Goal: Find contact information: Obtain details needed to contact an individual or organization

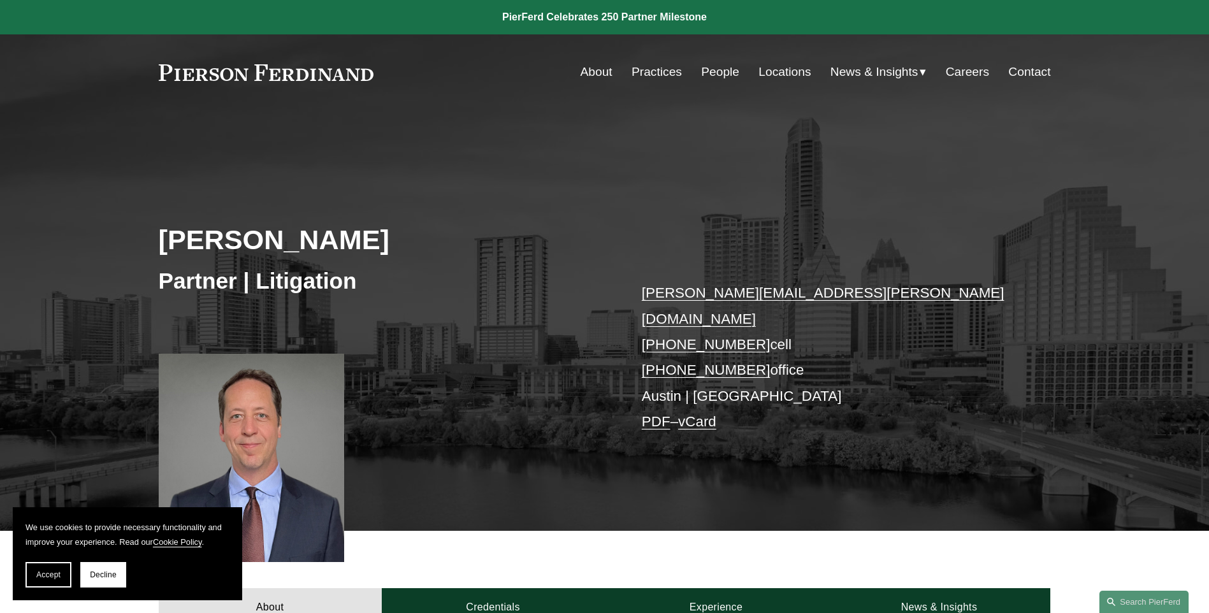
click at [1024, 70] on link "Contact" at bounding box center [1029, 72] width 42 height 24
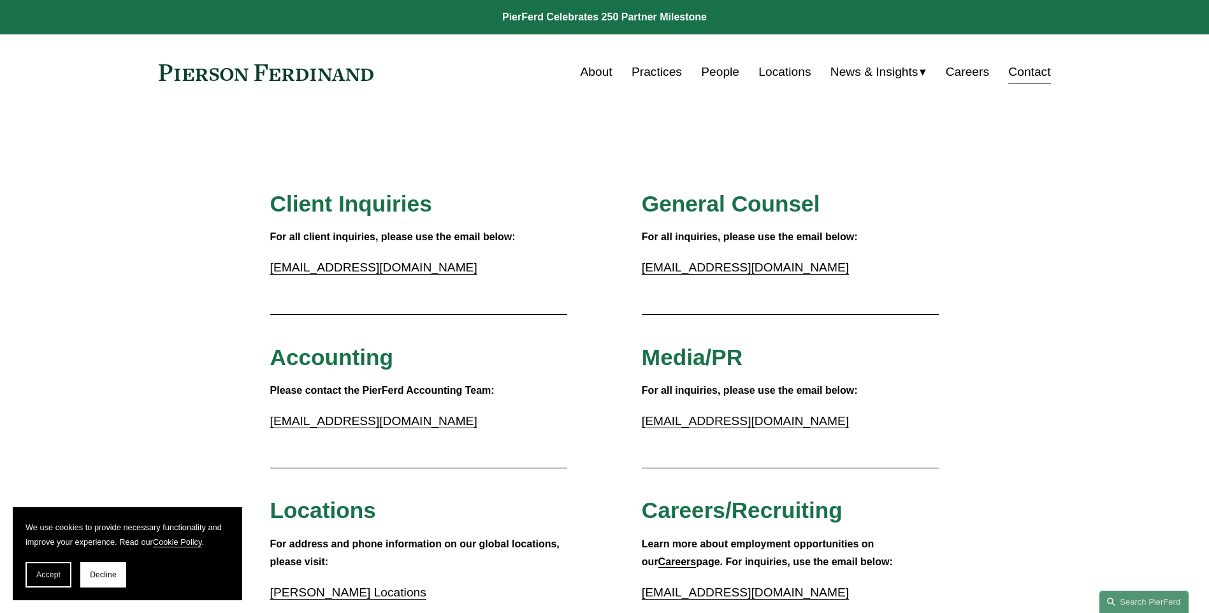
click at [592, 69] on link "About" at bounding box center [597, 72] width 32 height 24
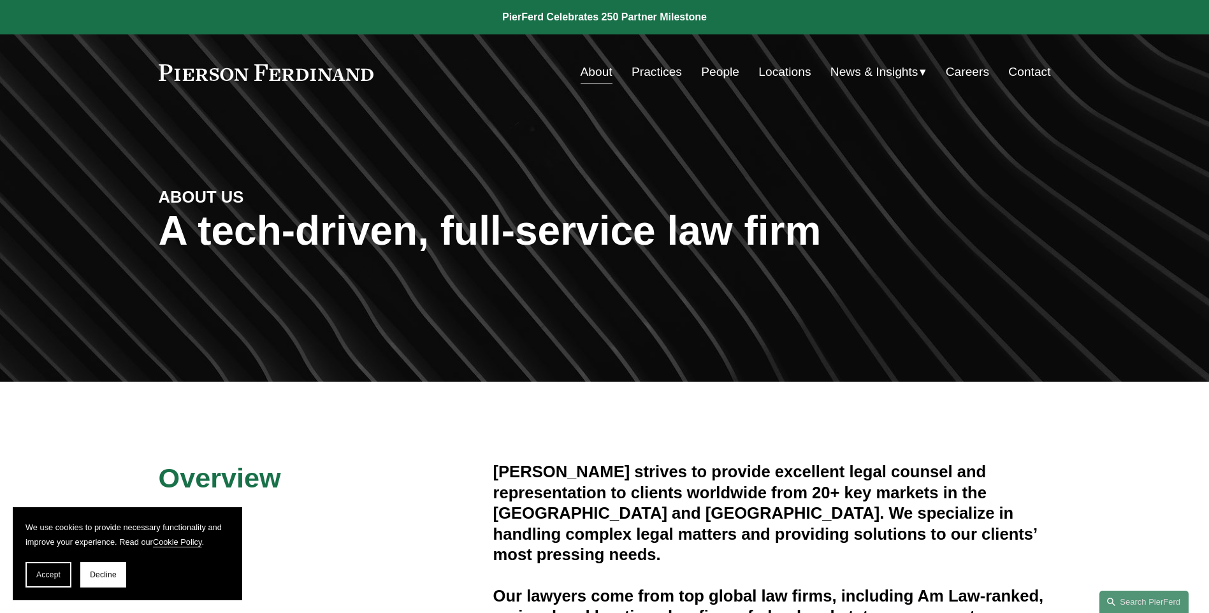
click at [657, 75] on link "Practices" at bounding box center [657, 72] width 50 height 24
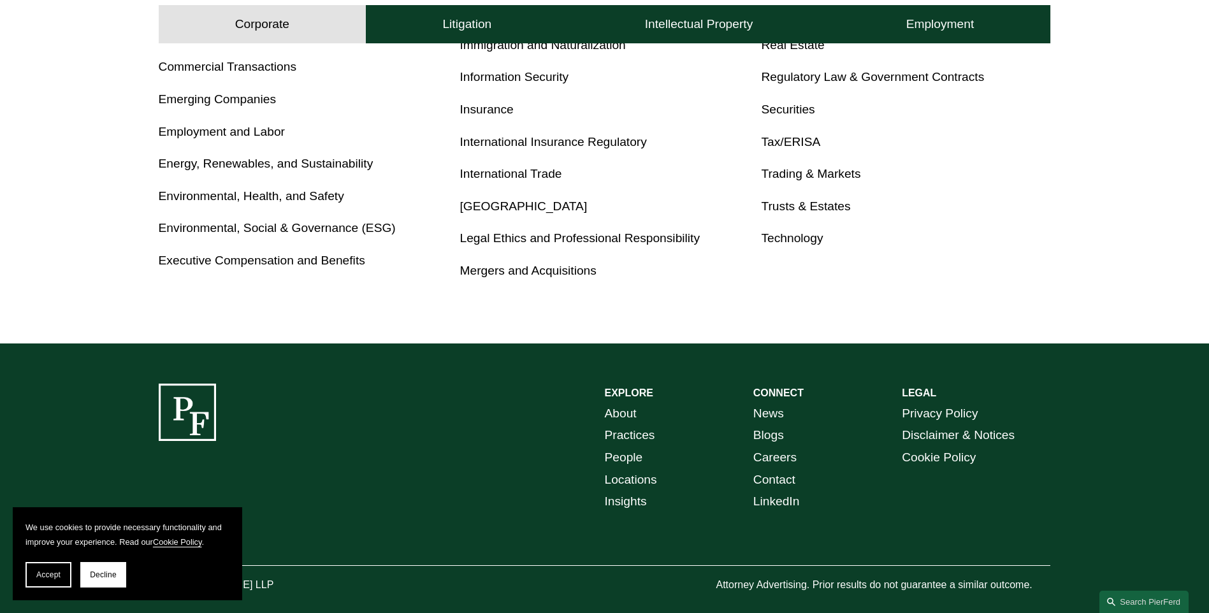
scroll to position [819, 0]
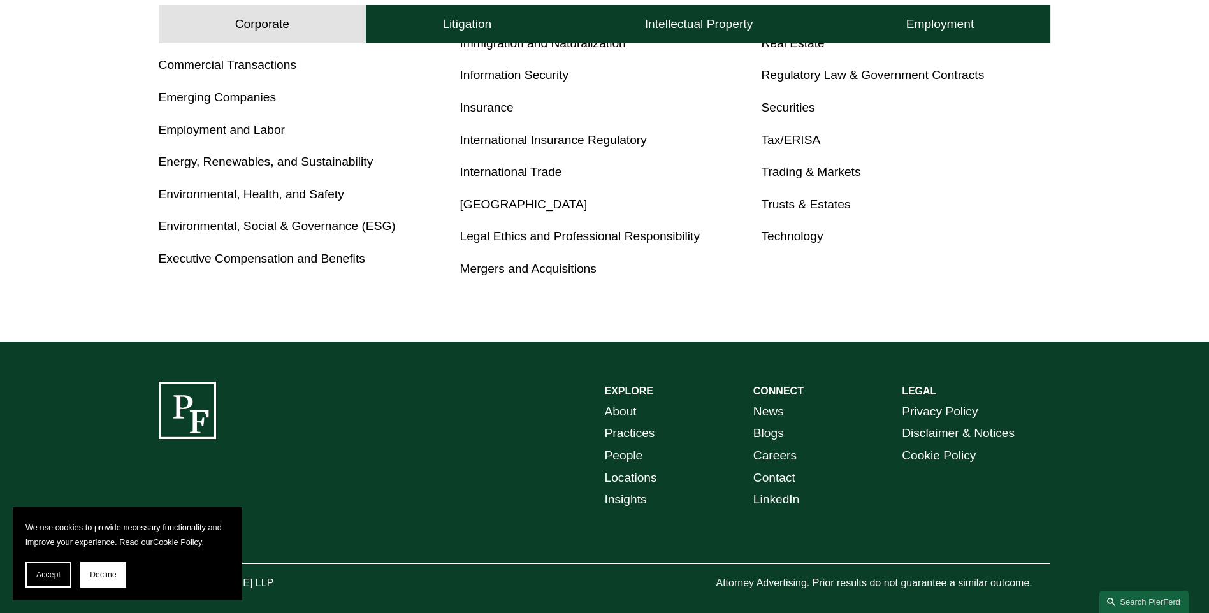
click at [776, 477] on link "Contact" at bounding box center [774, 478] width 42 height 22
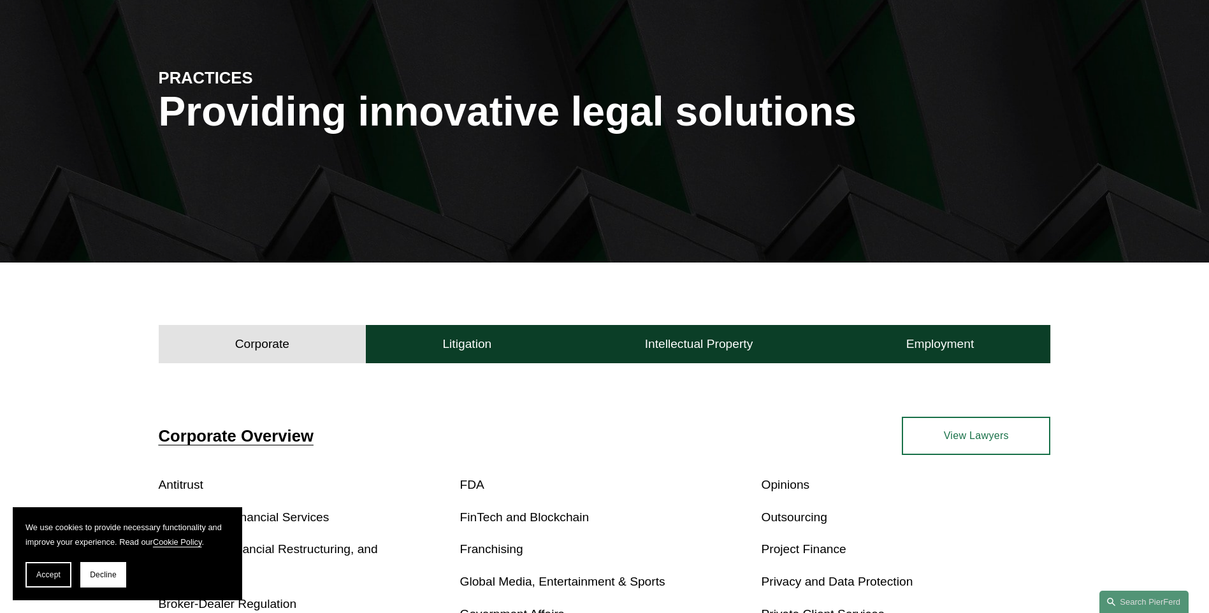
scroll to position [0, 0]
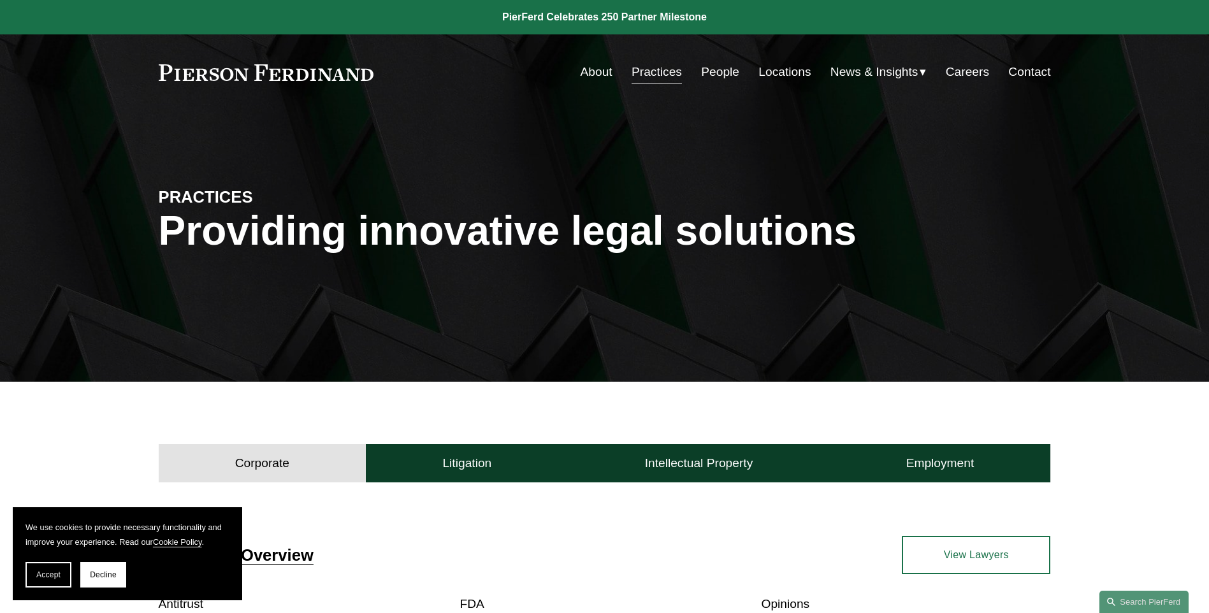
click at [774, 71] on link "Locations" at bounding box center [784, 72] width 52 height 24
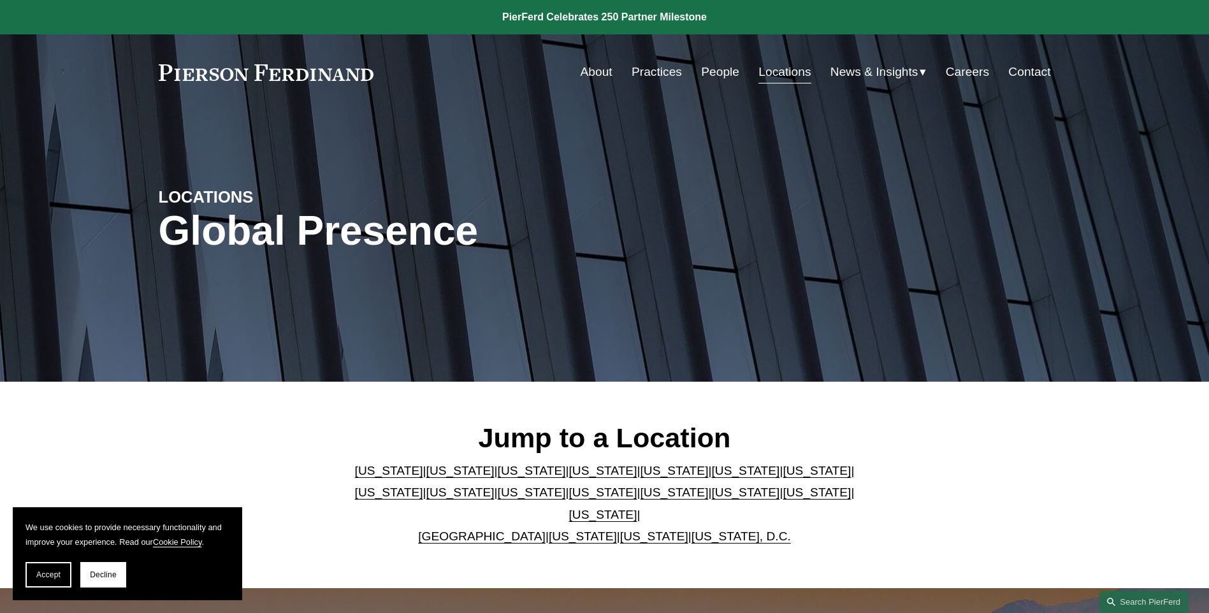
click at [637, 508] on link "[US_STATE]" at bounding box center [603, 514] width 68 height 13
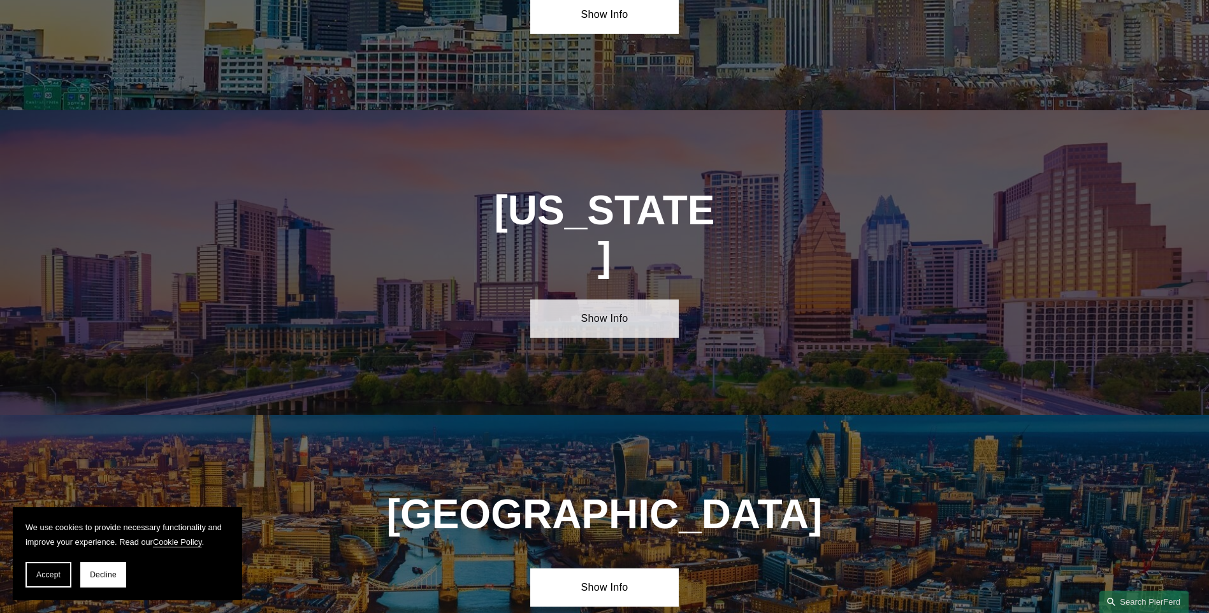
click at [588, 300] on link "Show Info" at bounding box center [604, 319] width 148 height 38
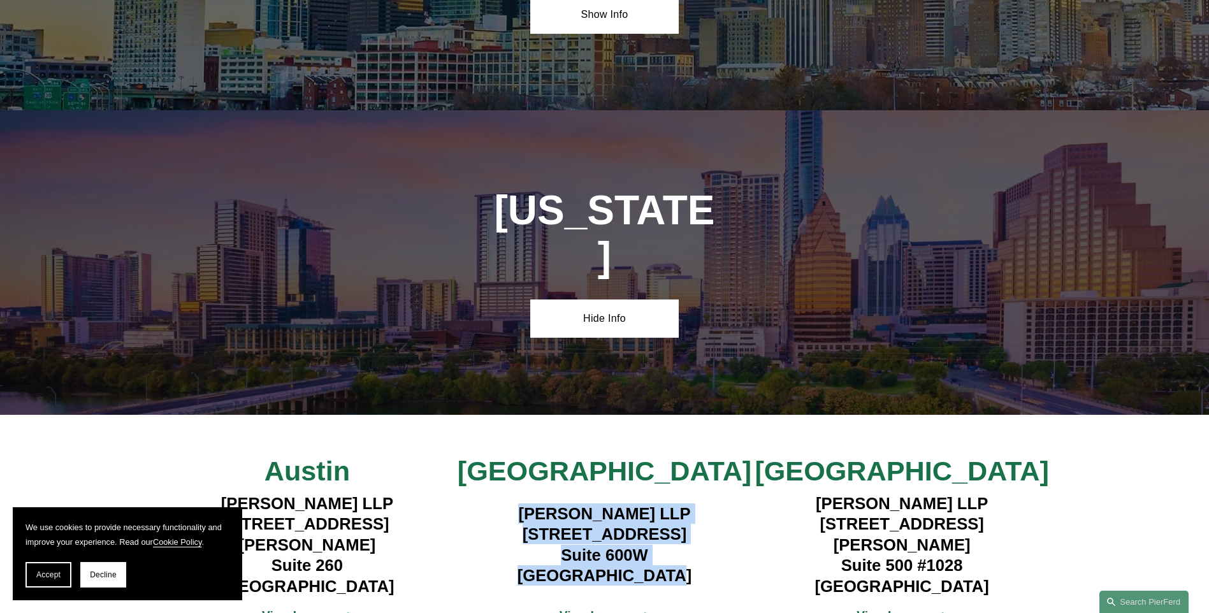
drag, startPoint x: 514, startPoint y: 358, endPoint x: 675, endPoint y: 425, distance: 174.6
click at [675, 503] on h4 "[PERSON_NAME] LLP [STREET_ADDRESS]" at bounding box center [605, 544] width 298 height 83
drag, startPoint x: 675, startPoint y: 425, endPoint x: 606, endPoint y: 365, distance: 91.7
copy h4 "[PERSON_NAME] LLP [STREET_ADDRESS]"
